Goal: Use online tool/utility: Utilize a website feature to perform a specific function

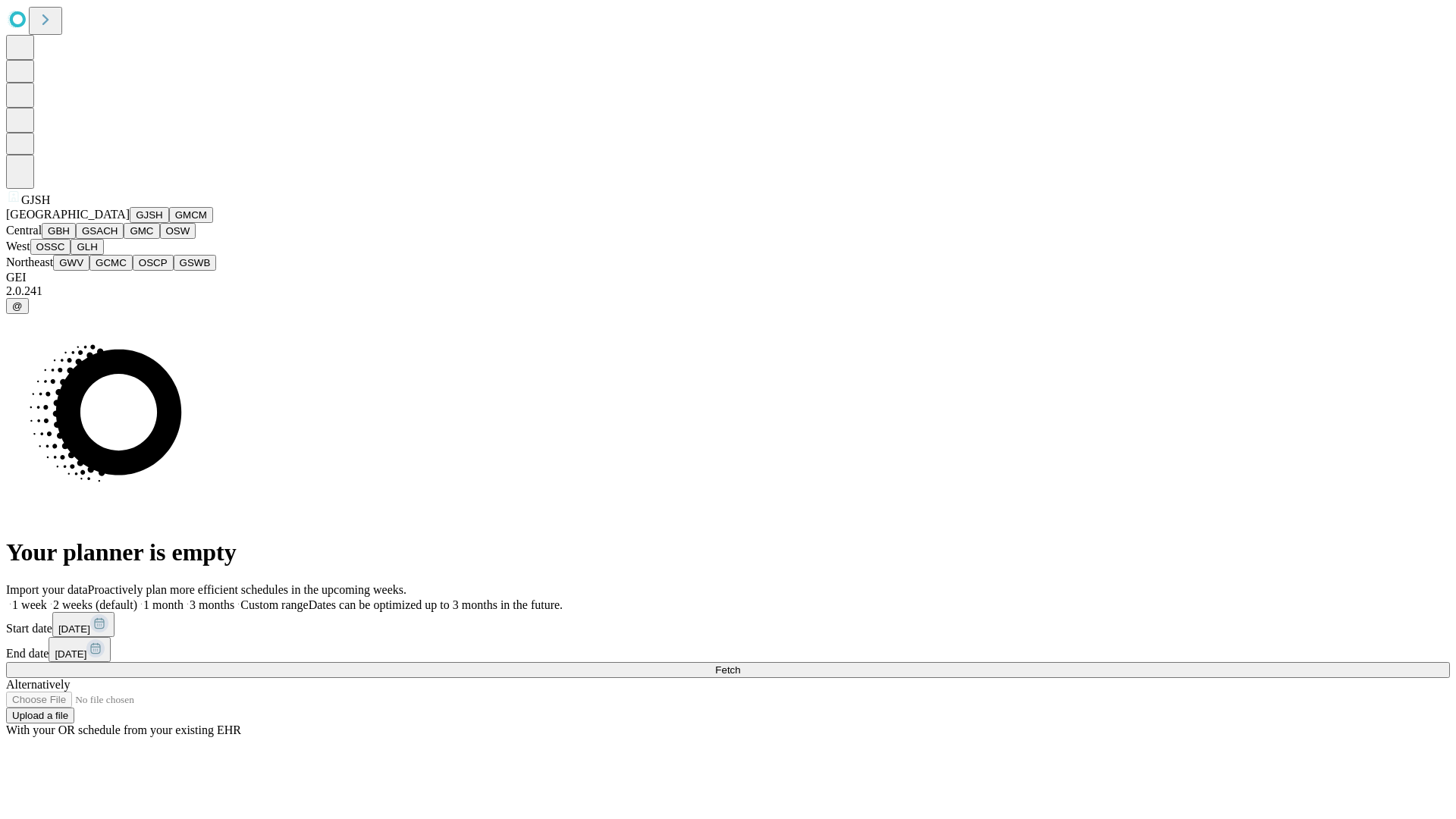
click at [130, 223] on button "GJSH" at bounding box center [149, 214] width 39 height 16
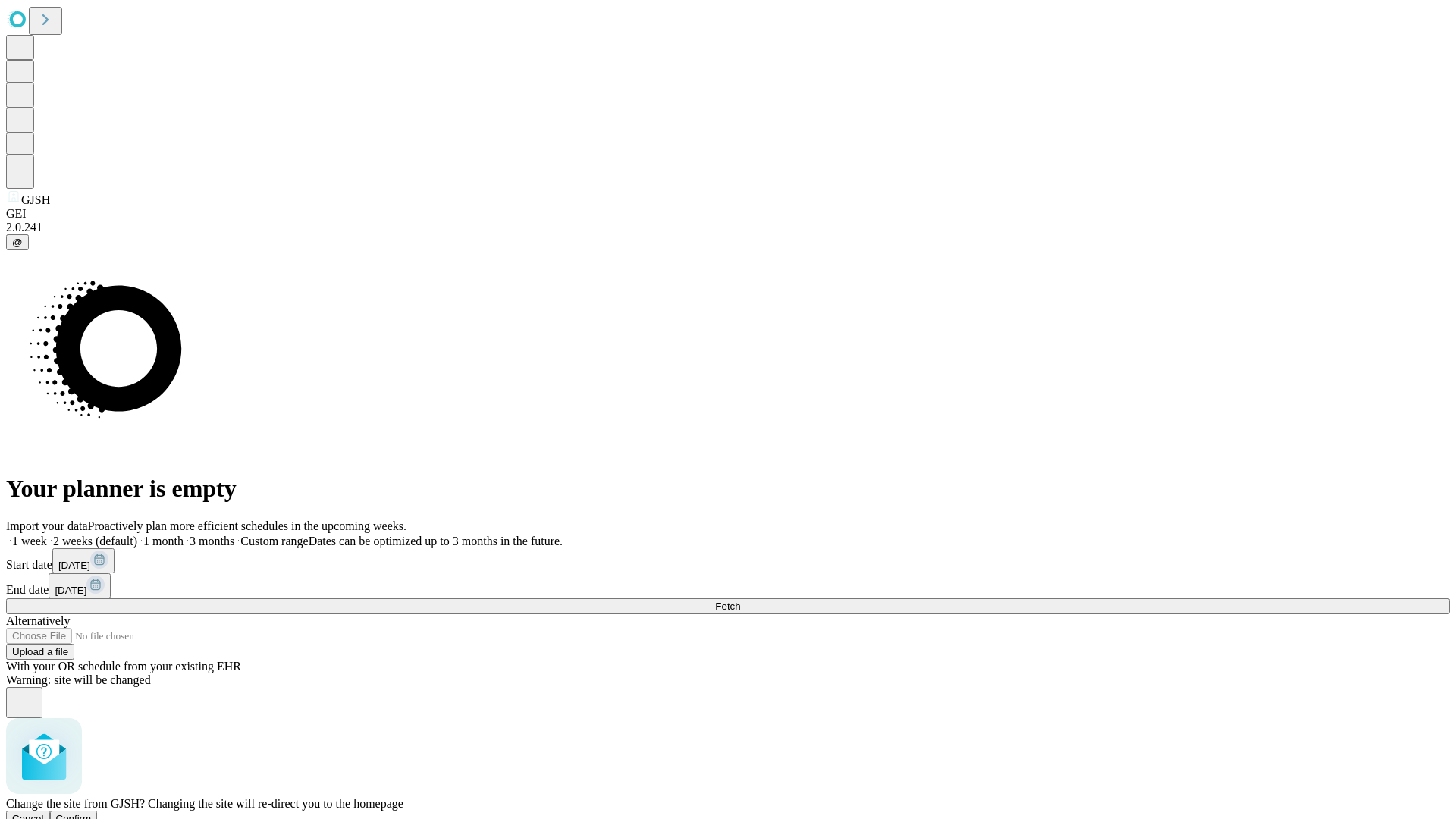
click at [92, 813] on span "Confirm" at bounding box center [74, 819] width 36 height 12
click at [47, 534] on label "1 week" at bounding box center [26, 540] width 41 height 13
click at [740, 601] on span "Fetch" at bounding box center [728, 606] width 25 height 12
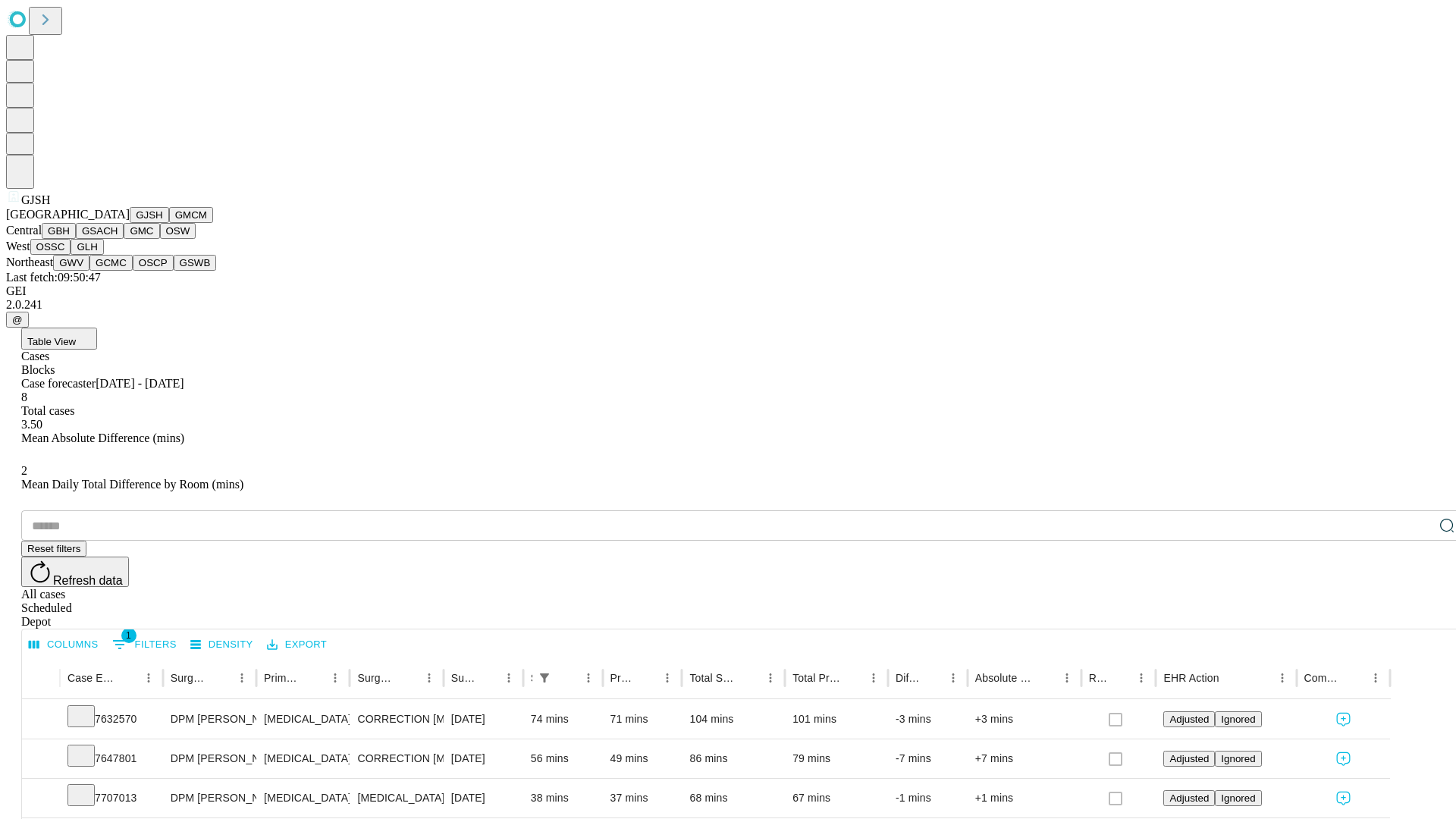
click at [169, 223] on button "GMCM" at bounding box center [190, 214] width 44 height 16
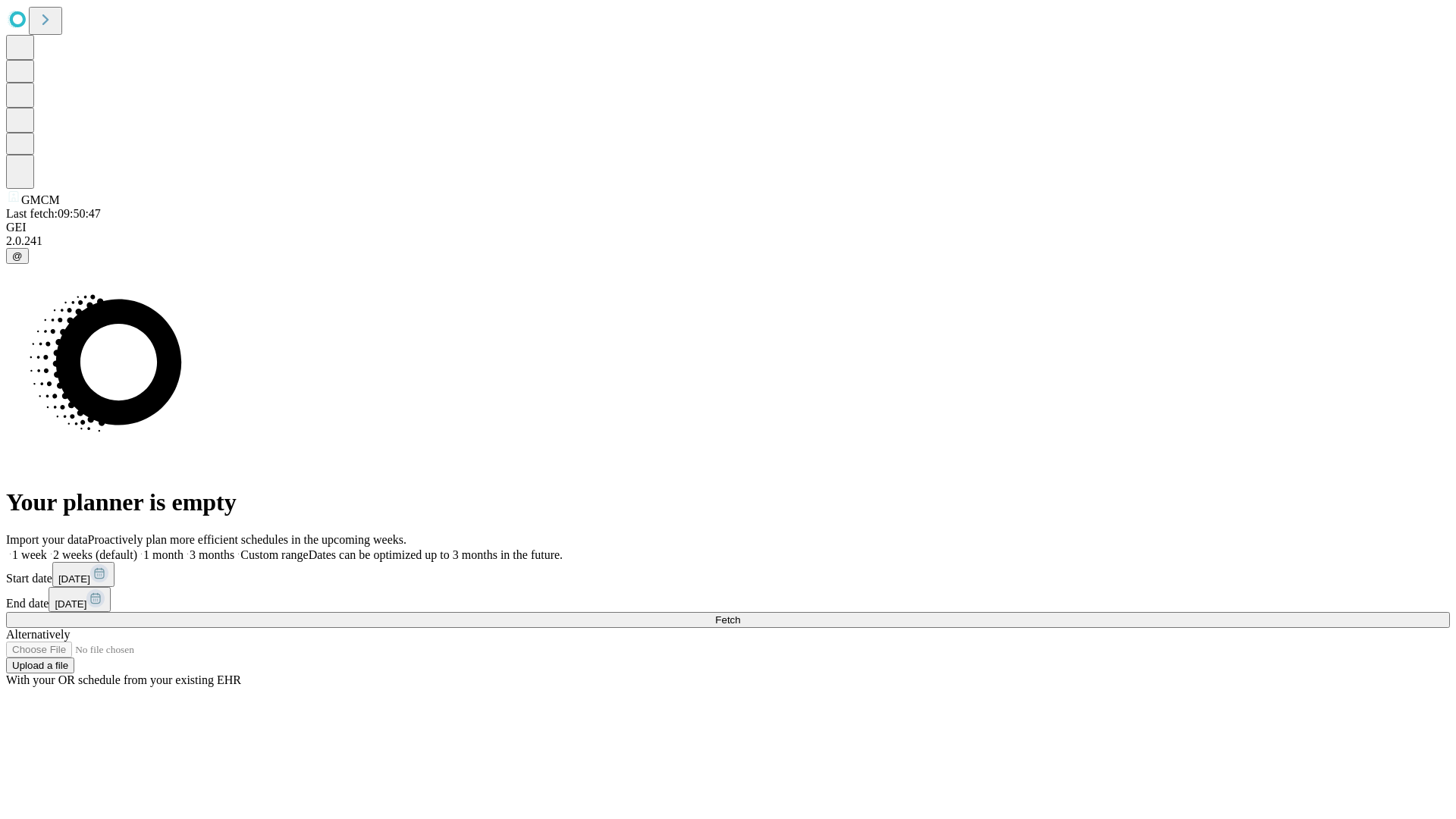
click at [47, 548] on label "1 week" at bounding box center [26, 554] width 41 height 13
click at [740, 614] on span "Fetch" at bounding box center [728, 620] width 25 height 12
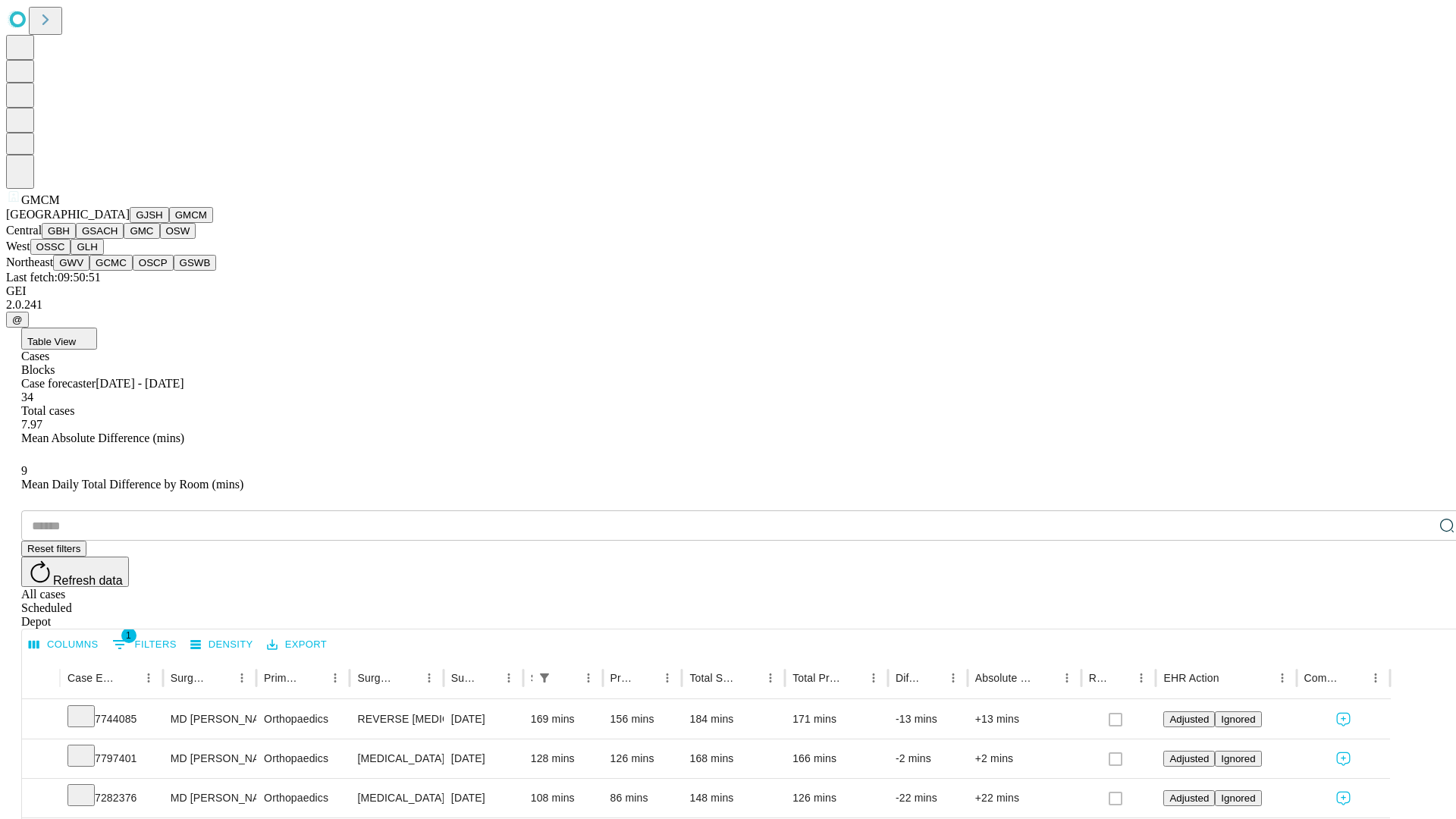
click at [76, 239] on button "GBH" at bounding box center [59, 231] width 34 height 16
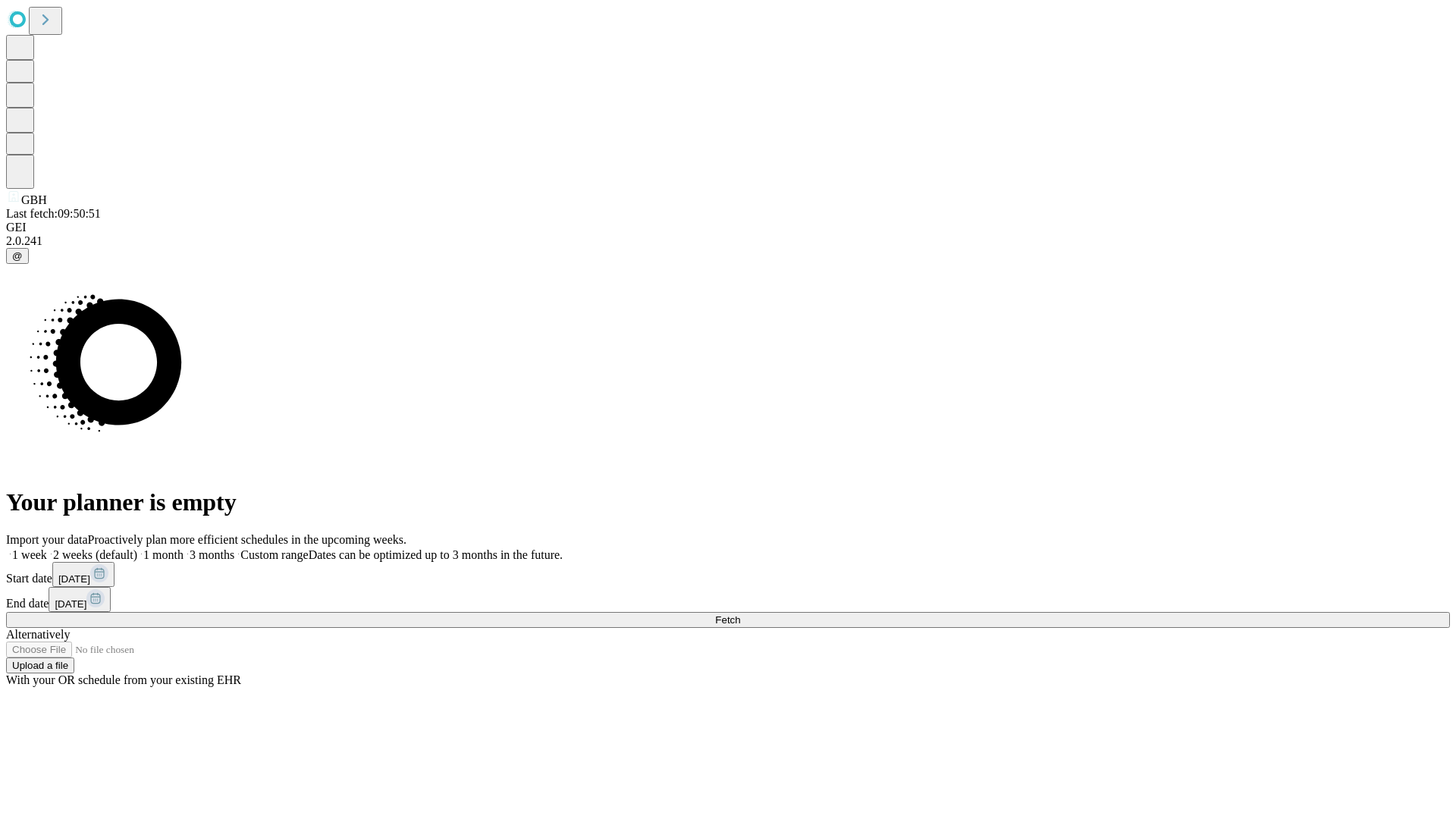
click at [47, 548] on label "1 week" at bounding box center [26, 554] width 41 height 13
click at [740, 614] on span "Fetch" at bounding box center [728, 620] width 25 height 12
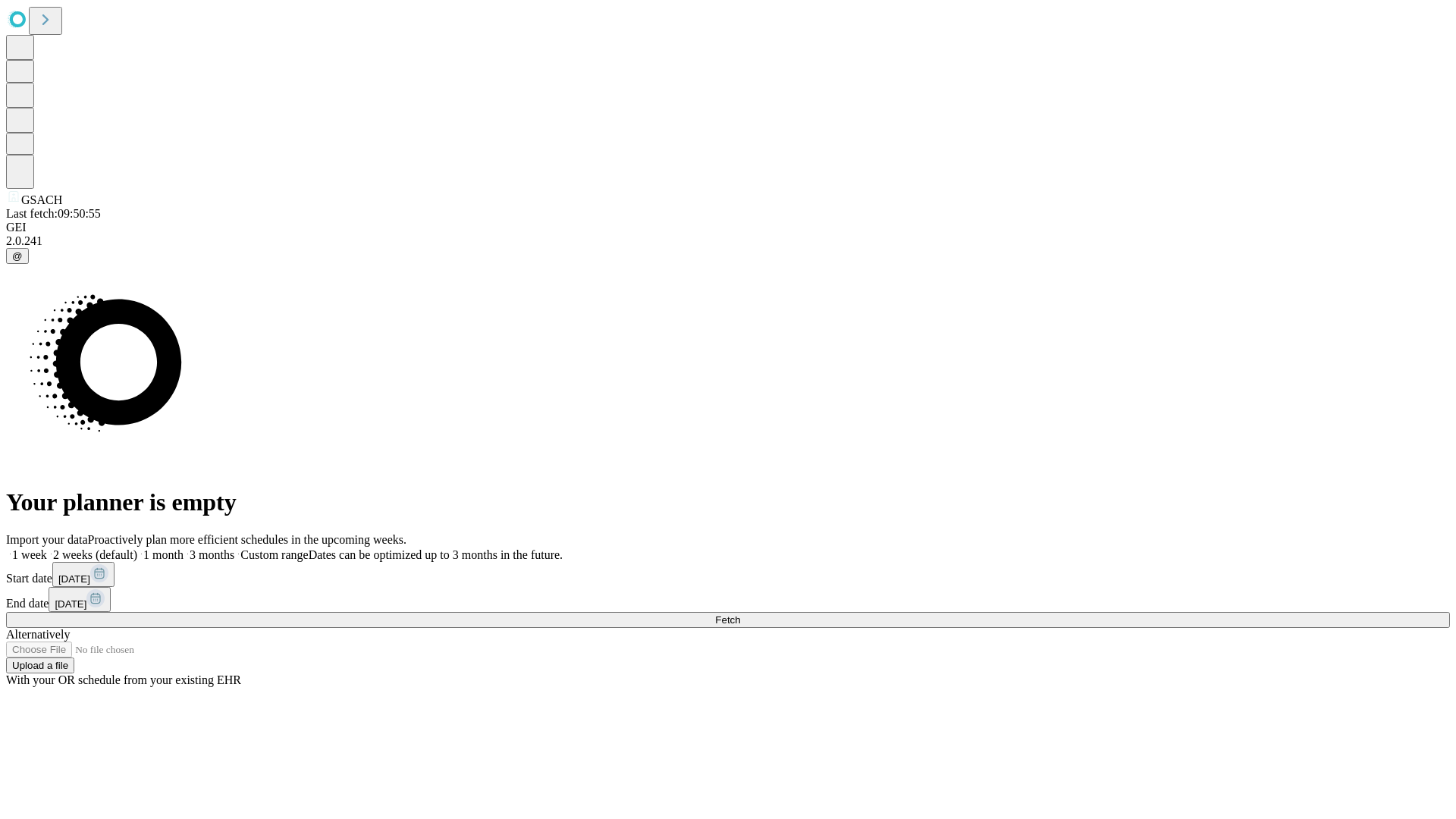
click at [47, 548] on label "1 week" at bounding box center [26, 554] width 41 height 13
click at [740, 614] on span "Fetch" at bounding box center [728, 620] width 25 height 12
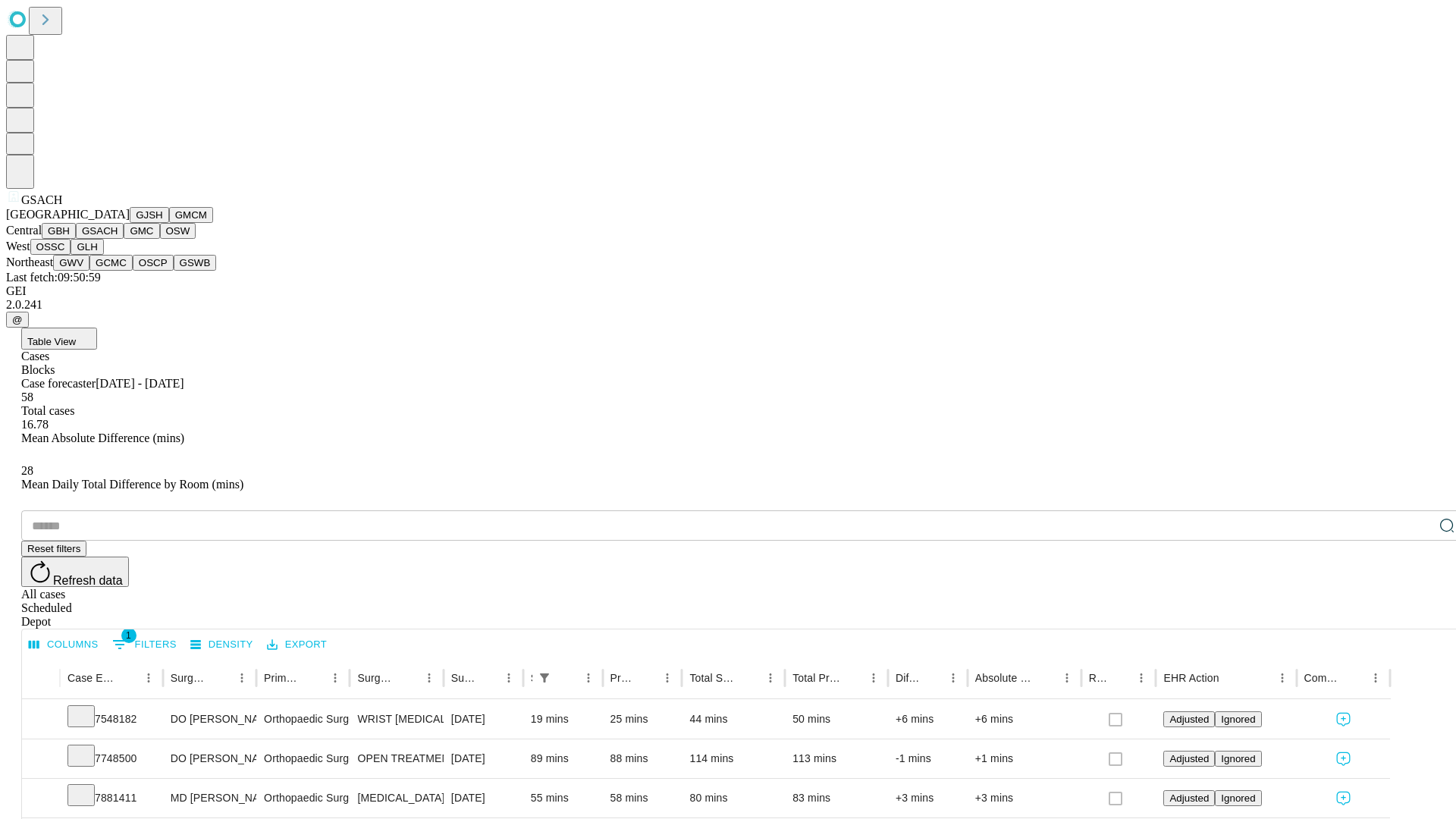
click at [124, 239] on button "GMC" at bounding box center [141, 231] width 36 height 16
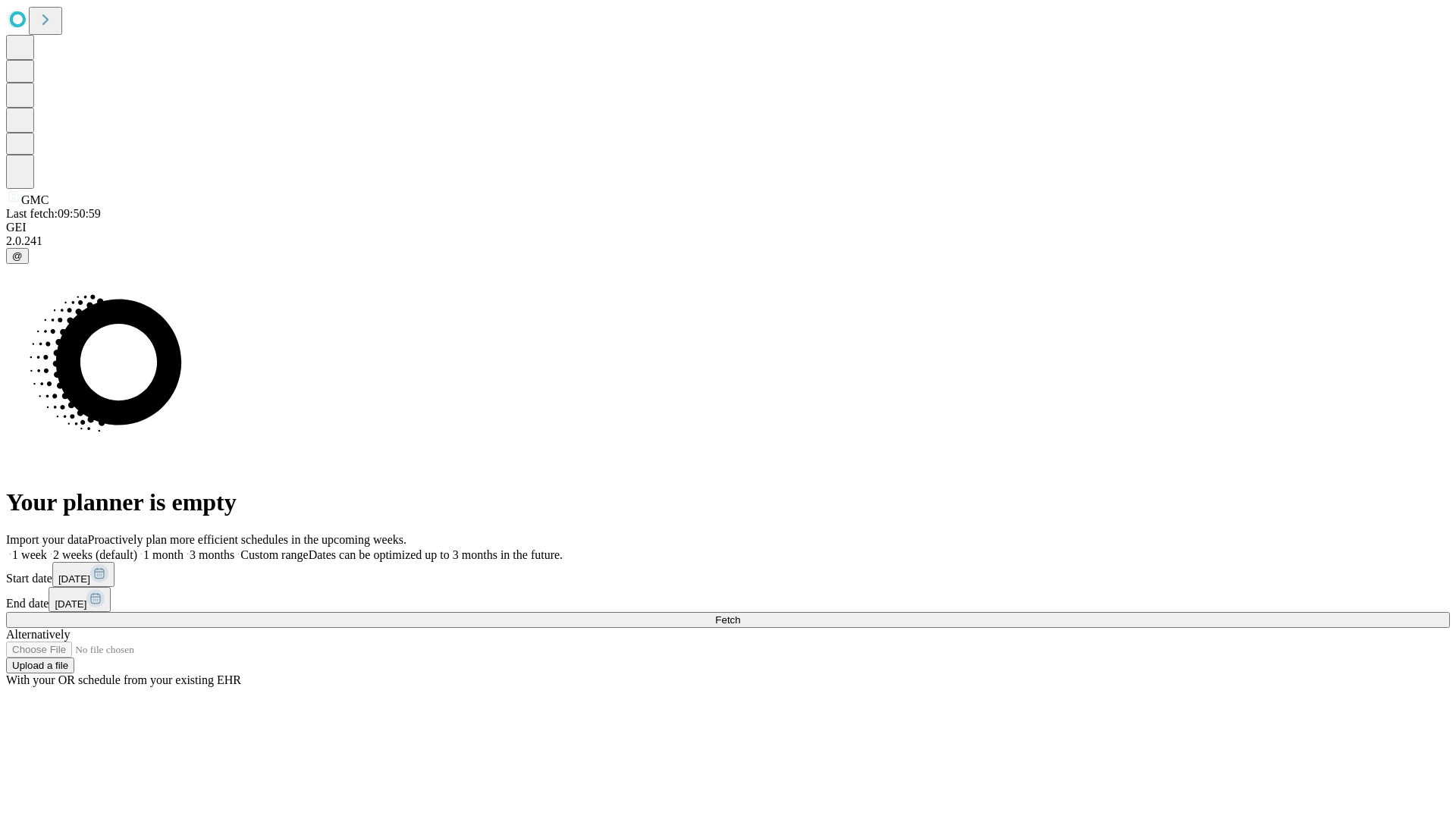
click at [47, 548] on label "1 week" at bounding box center [26, 554] width 41 height 13
click at [740, 614] on span "Fetch" at bounding box center [728, 620] width 25 height 12
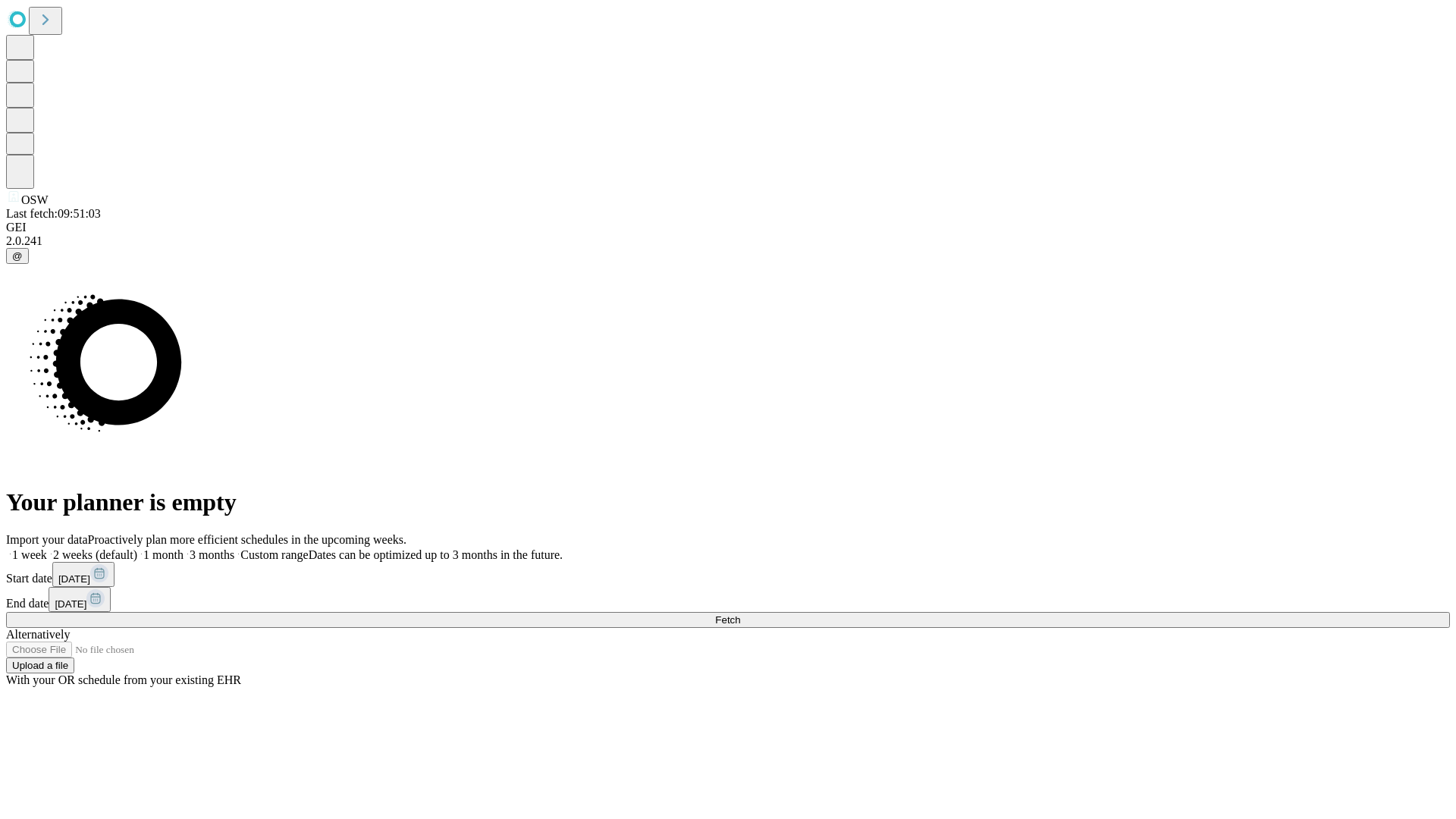
click at [47, 548] on label "1 week" at bounding box center [26, 554] width 41 height 13
click at [740, 614] on span "Fetch" at bounding box center [728, 620] width 25 height 12
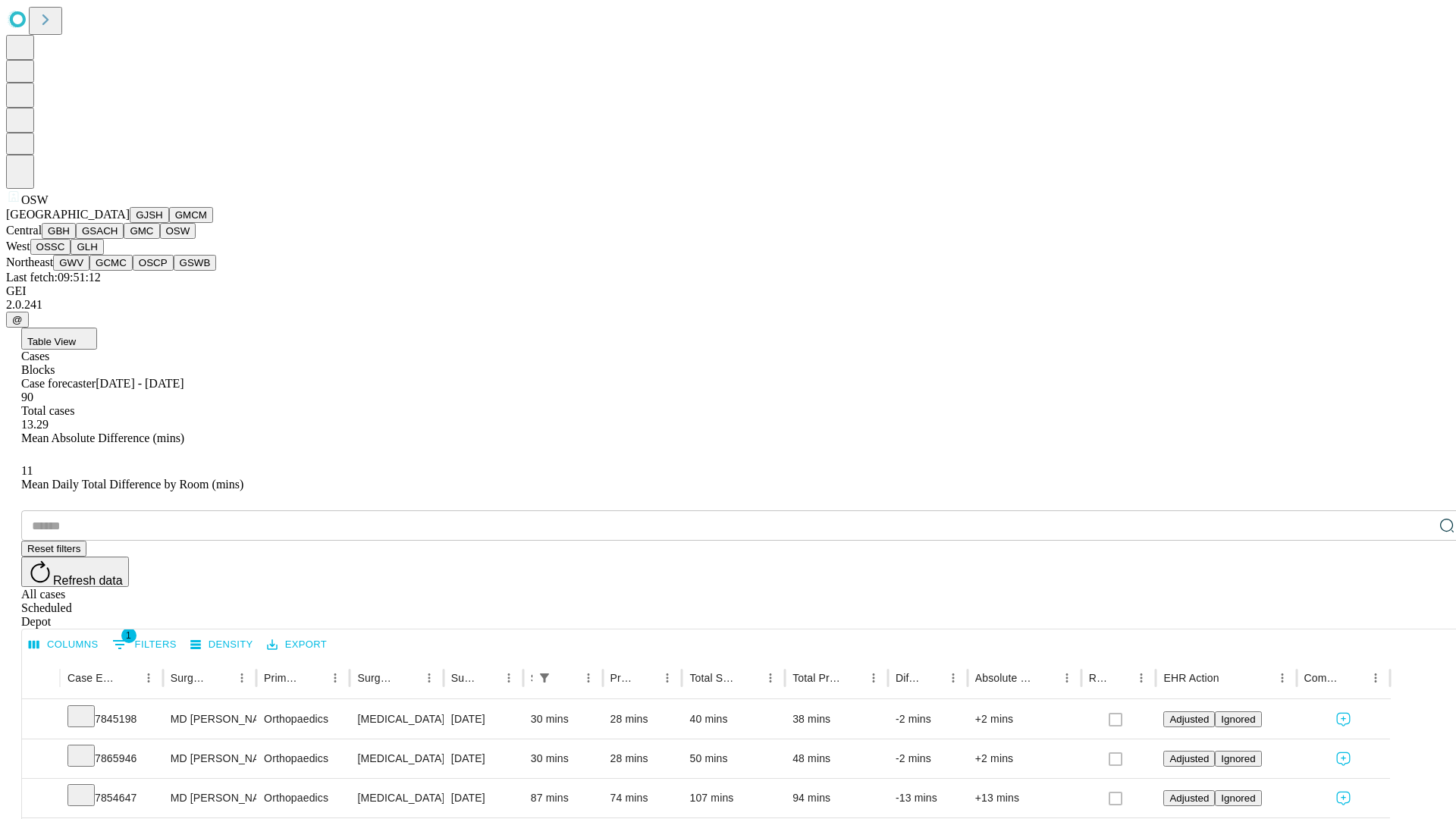
click at [71, 254] on button "OSSC" at bounding box center [51, 247] width 41 height 16
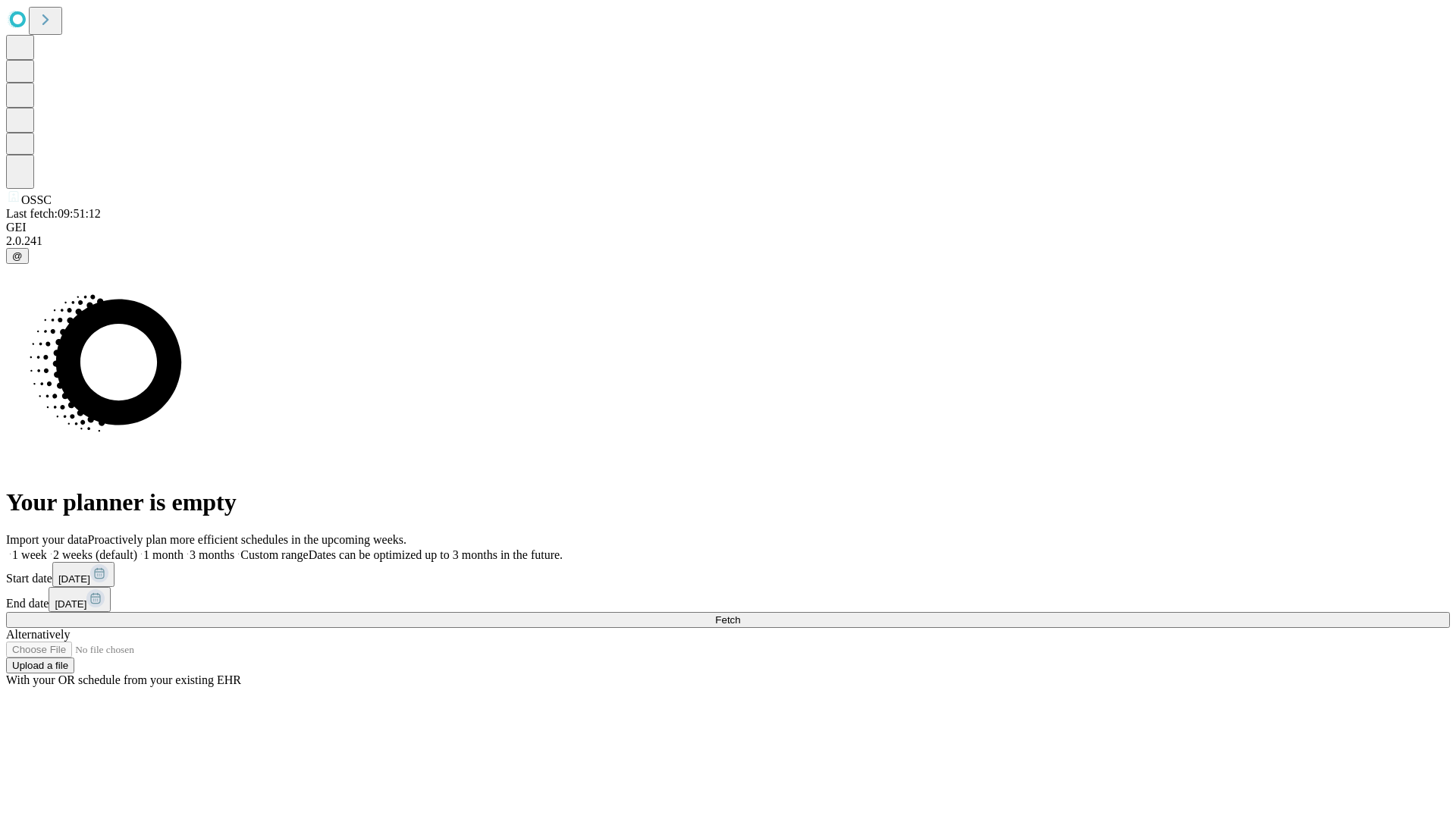
click at [47, 548] on label "1 week" at bounding box center [26, 554] width 41 height 13
click at [740, 614] on span "Fetch" at bounding box center [728, 620] width 25 height 12
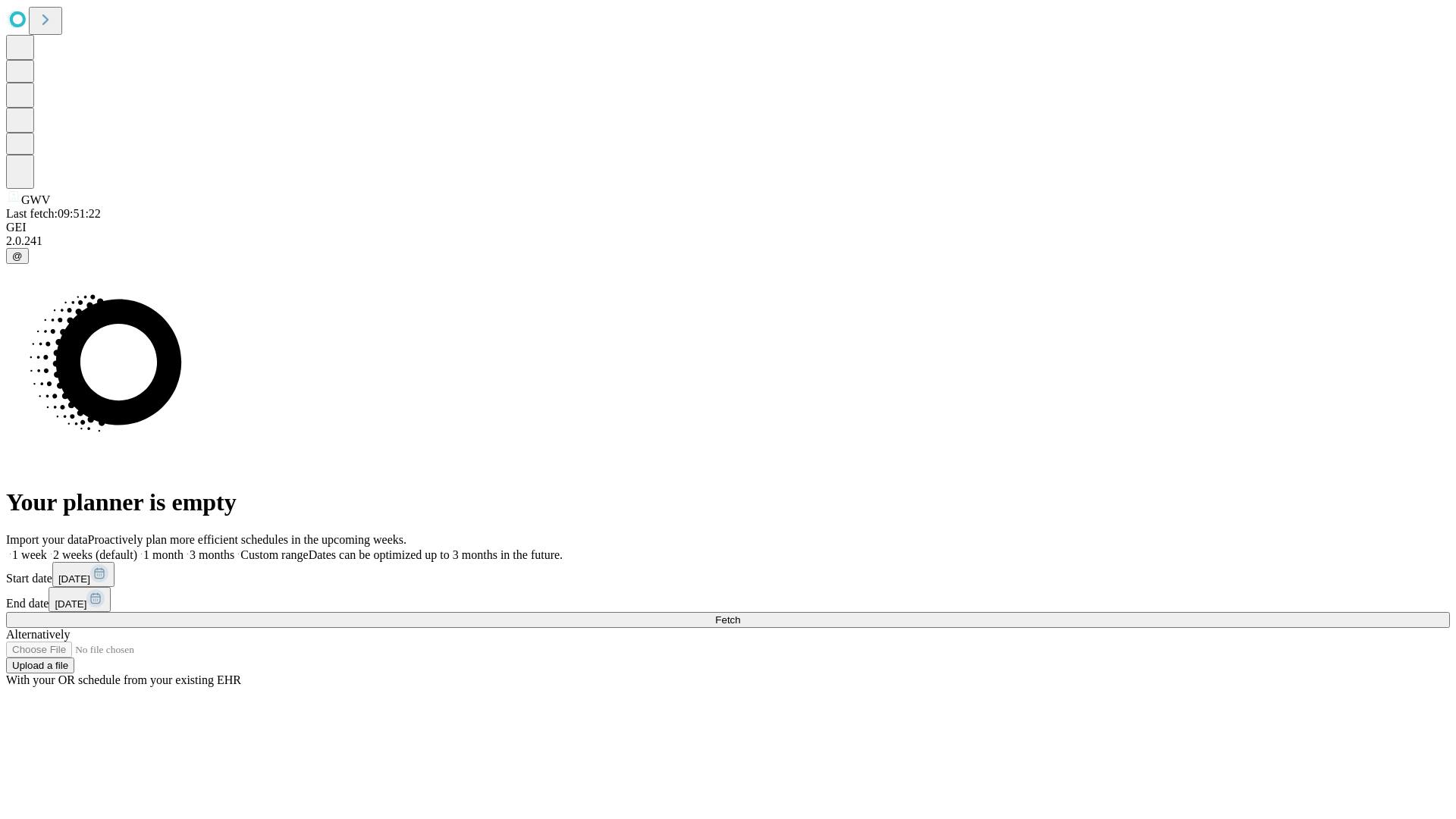
click at [47, 548] on label "1 week" at bounding box center [26, 554] width 41 height 13
click at [740, 614] on span "Fetch" at bounding box center [728, 620] width 25 height 12
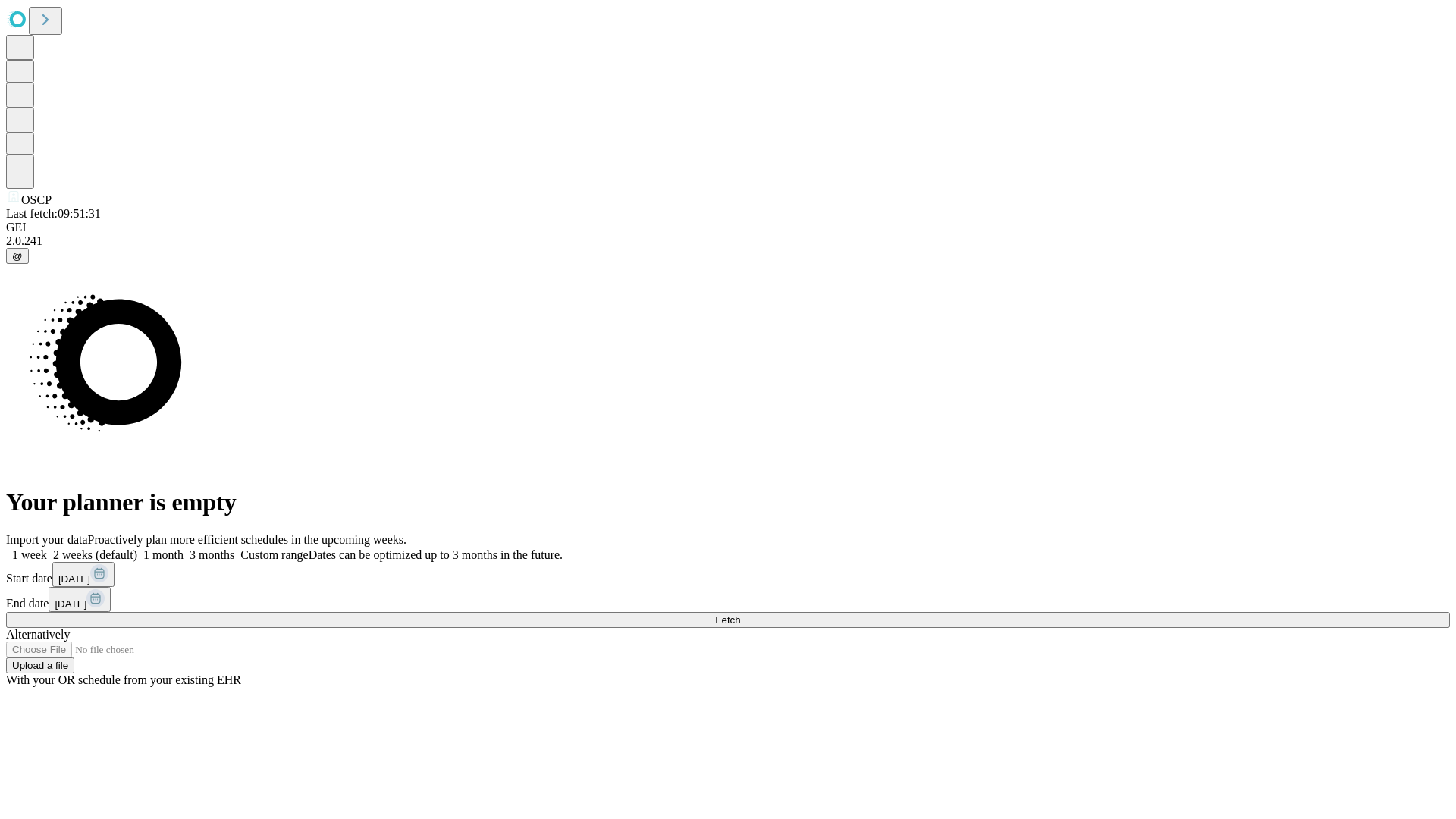
click at [740, 614] on span "Fetch" at bounding box center [728, 620] width 25 height 12
